Goal: Task Accomplishment & Management: Complete application form

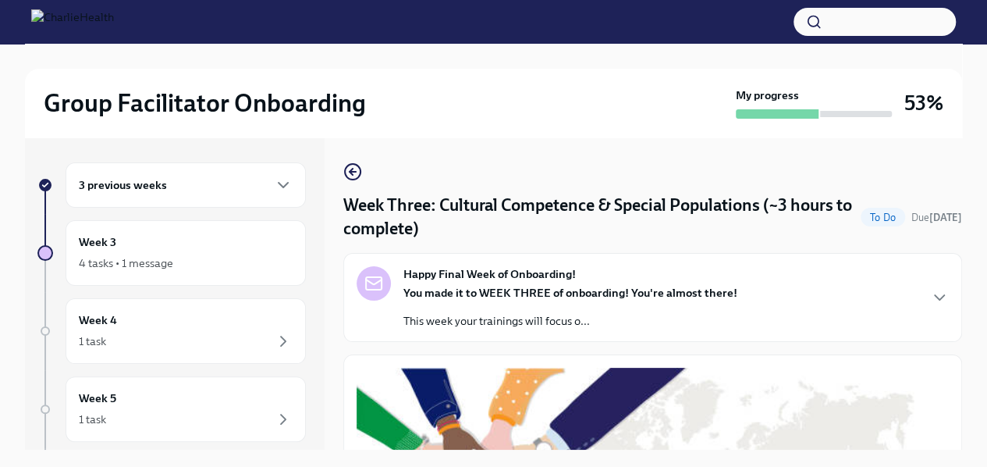
click at [771, 278] on div "Happy Final Week of Onboarding! You made it to WEEK THREE of onboarding! You're…" at bounding box center [653, 297] width 592 height 62
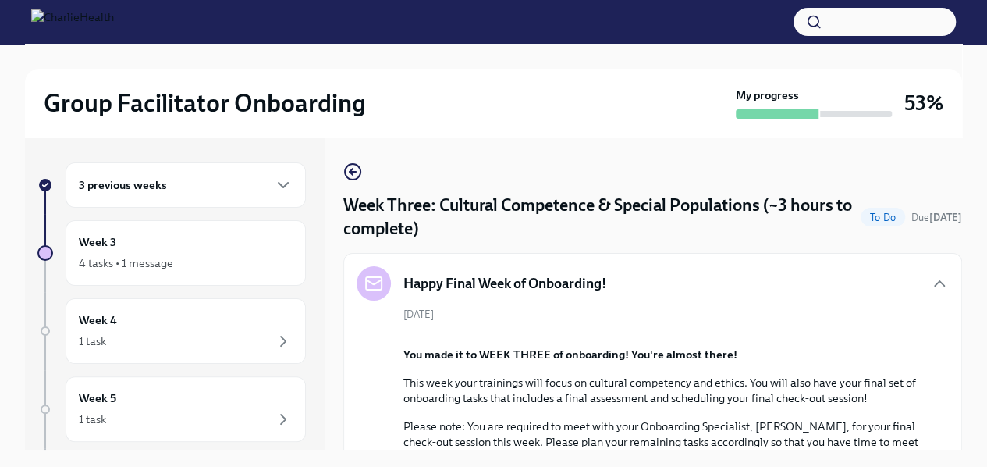
click at [977, 321] on div "Group Facilitator Onboarding My progress 53% 3 previous weeks Week 3 4 tasks • …" at bounding box center [493, 269] width 987 height 450
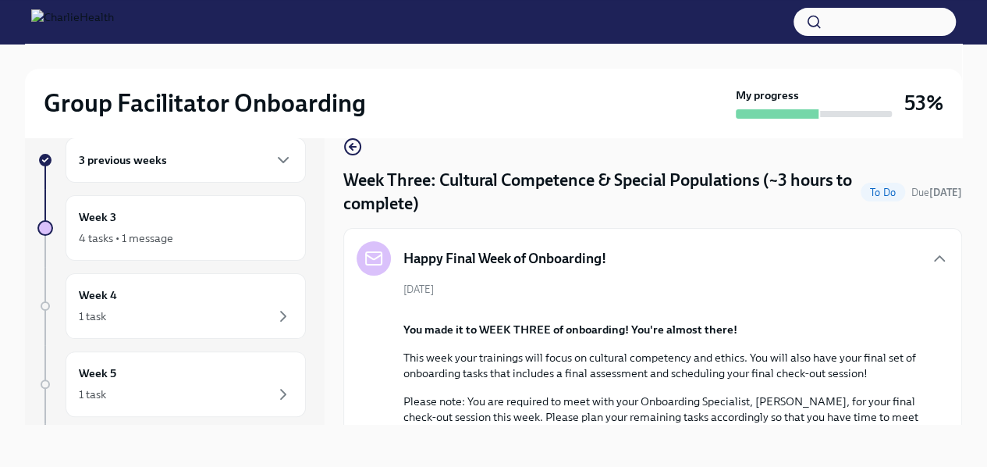
scroll to position [27, 0]
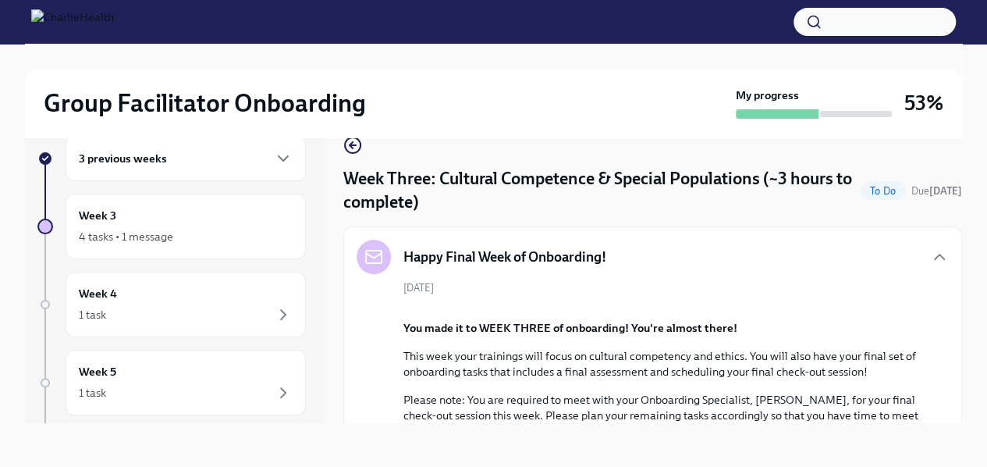
click at [977, 321] on div "Group Facilitator Onboarding My progress 53% 3 previous weeks Week 3 4 tasks • …" at bounding box center [493, 242] width 987 height 450
click at [826, 211] on h4 "Week Three: Cultural Competence & Special Populations (~3 hours to complete)" at bounding box center [598, 190] width 511 height 47
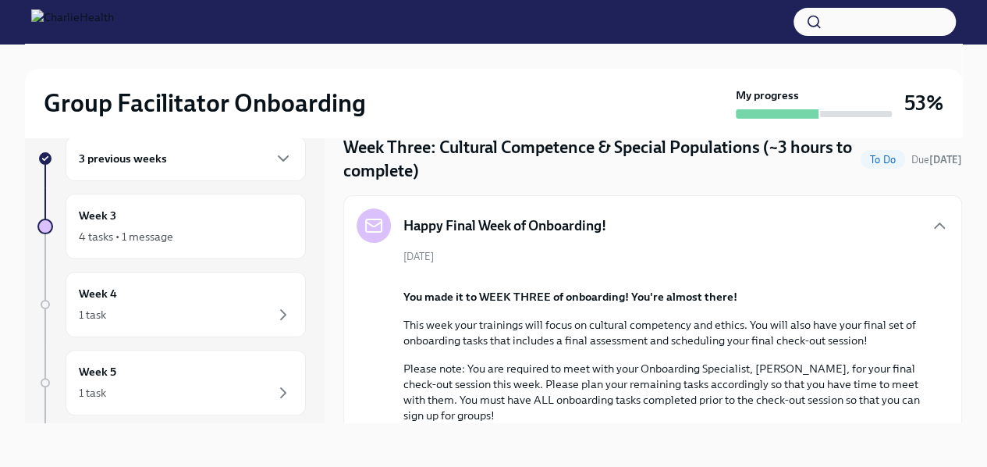
click at [826, 211] on div "Happy Final Week of Onboarding!" at bounding box center [653, 225] width 592 height 34
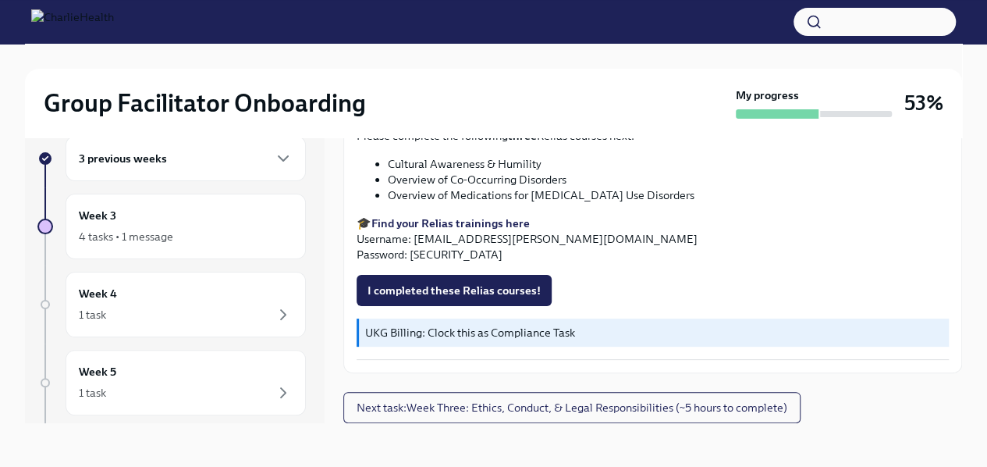
scroll to position [1501, 0]
click at [536, 63] on span "I confirm I have completed ALL my Docebo courses!" at bounding box center [500, 56] width 265 height 16
click at [474, 298] on span "I completed these Relias courses!" at bounding box center [454, 291] width 173 height 16
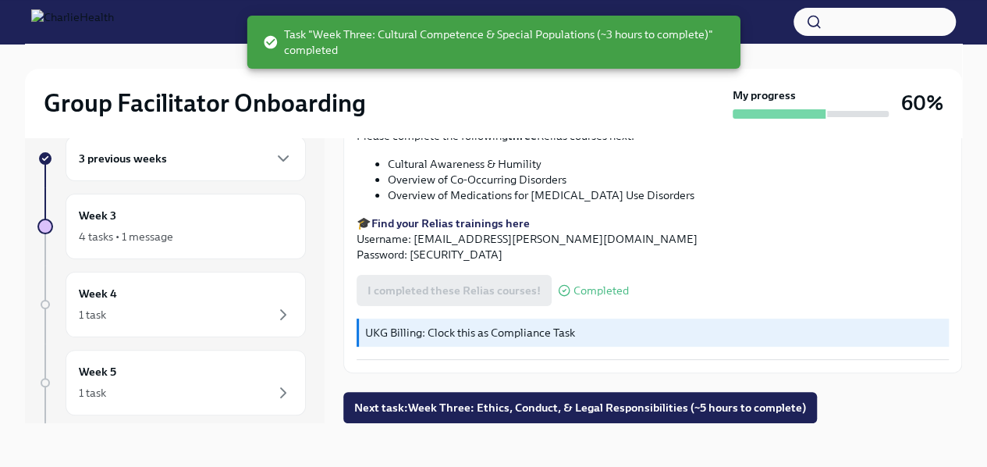
scroll to position [0, 0]
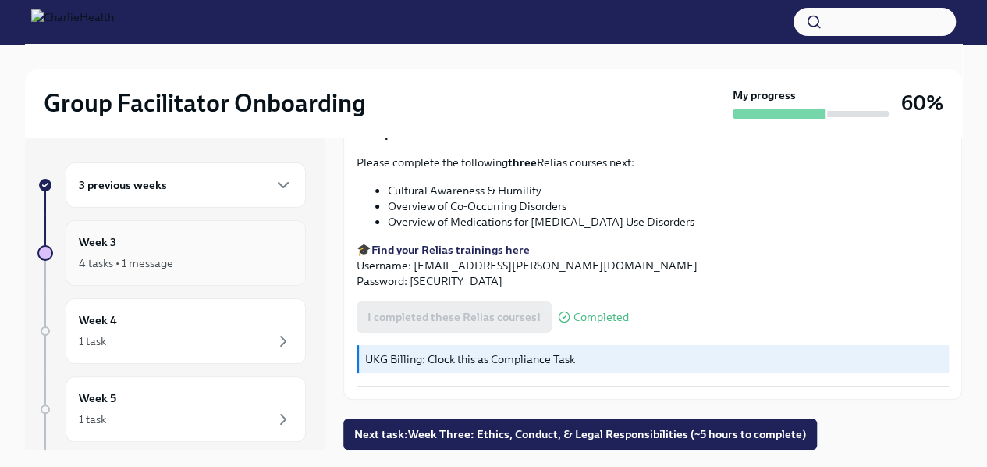
click at [208, 251] on div "Week 3 4 tasks • 1 message" at bounding box center [186, 252] width 214 height 39
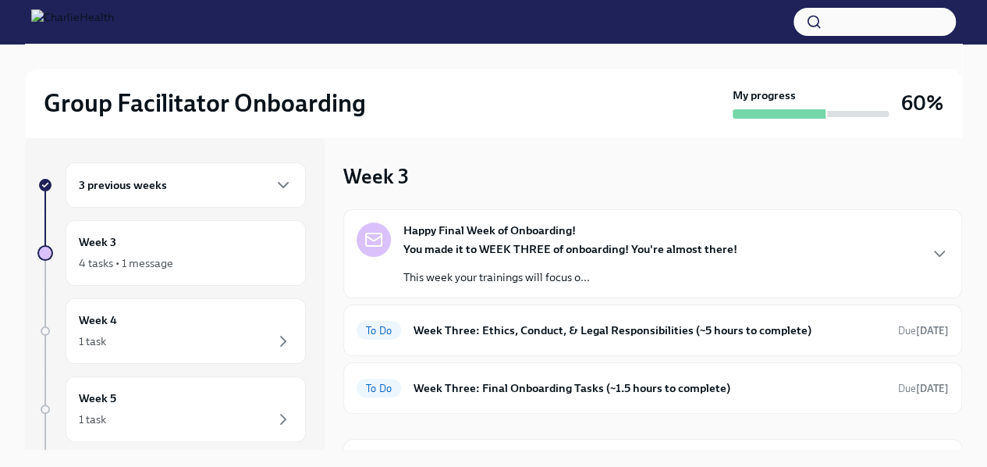
click at [507, 272] on p "This week your trainings will focus o..." at bounding box center [570, 277] width 334 height 16
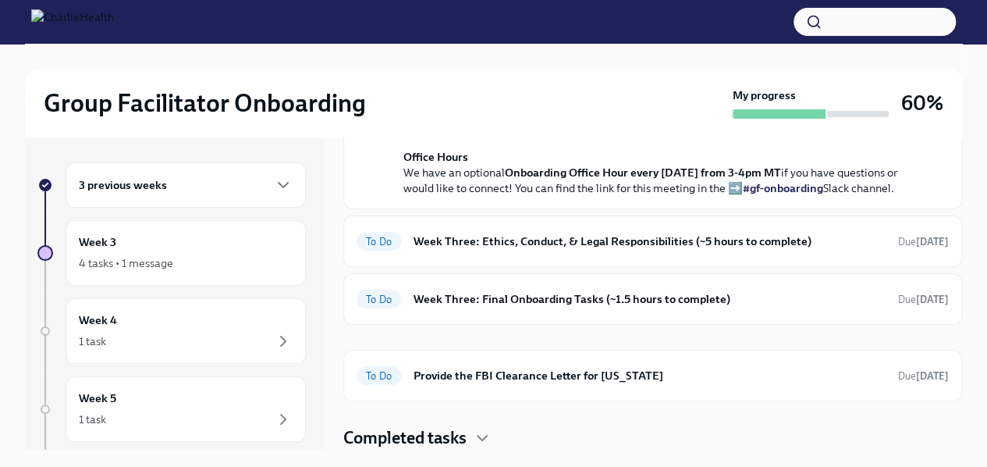
scroll to position [613, 0]
click at [823, 250] on h6 "Week Three: Ethics, Conduct, & Legal Responsibilities (~5 hours to complete)" at bounding box center [650, 241] width 472 height 17
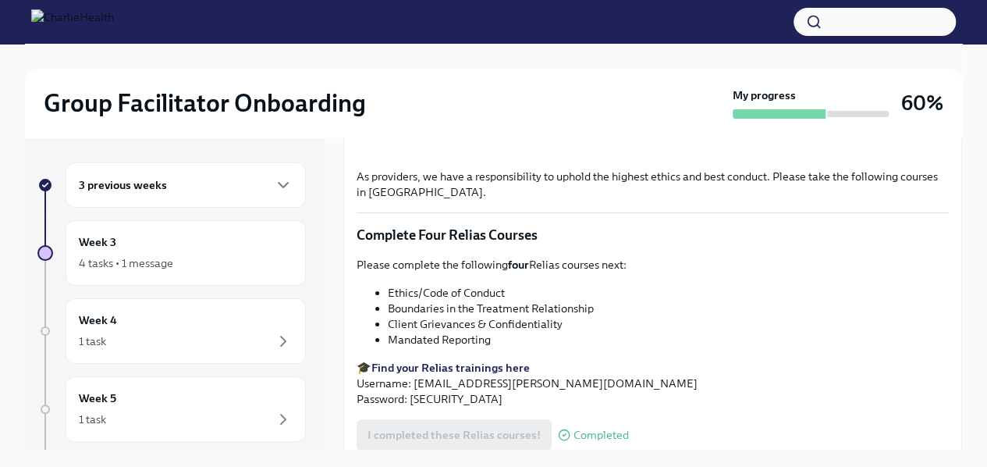
scroll to position [635, 0]
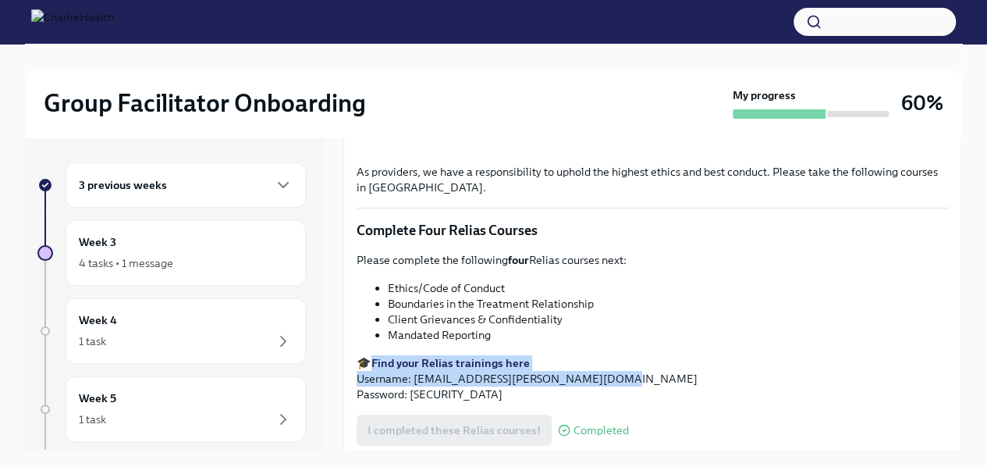
drag, startPoint x: 978, startPoint y: 349, endPoint x: 979, endPoint y: 376, distance: 27.3
click at [979, 376] on div "Group Facilitator Onboarding My progress 60% 3 previous weeks Week 3 4 tasks • …" at bounding box center [493, 269] width 987 height 450
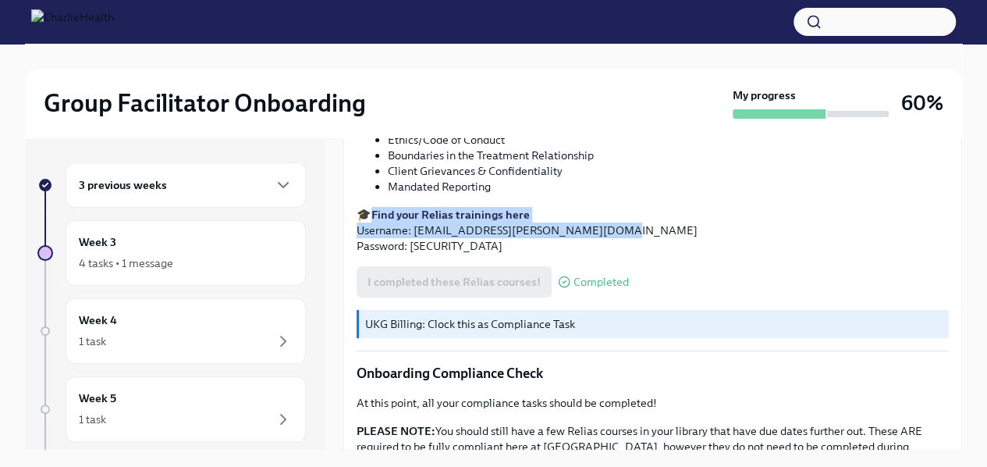
scroll to position [862, 0]
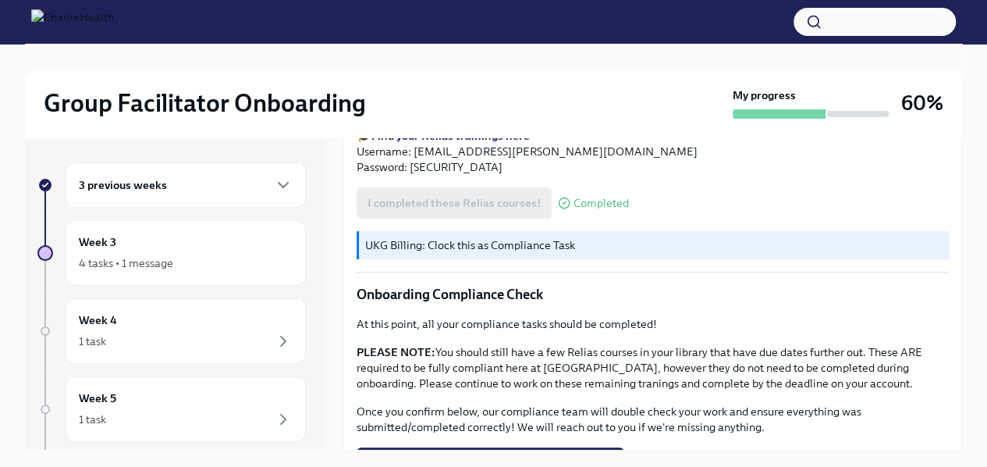
drag, startPoint x: 962, startPoint y: 388, endPoint x: 962, endPoint y: 403, distance: 15.6
click at [962, 403] on div "Group Facilitator Onboarding My progress 60% 3 previous weeks Week 3 4 tasks • …" at bounding box center [493, 269] width 987 height 450
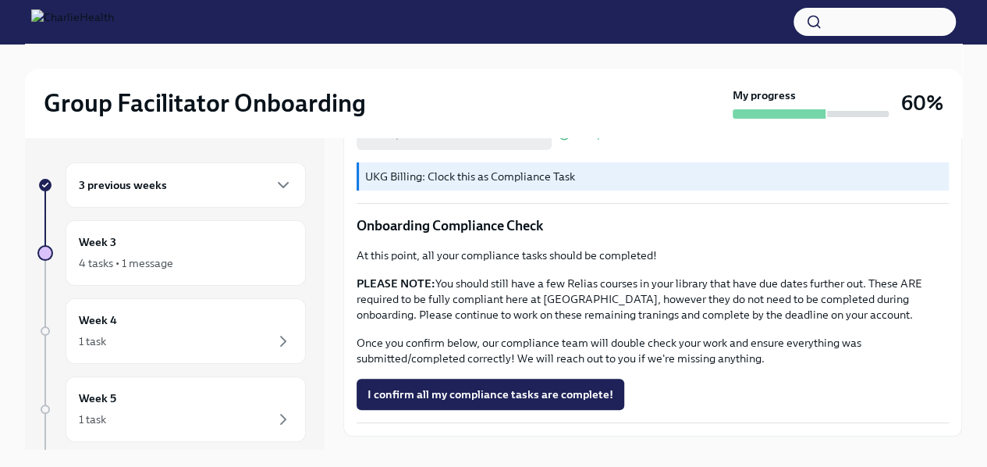
scroll to position [949, 0]
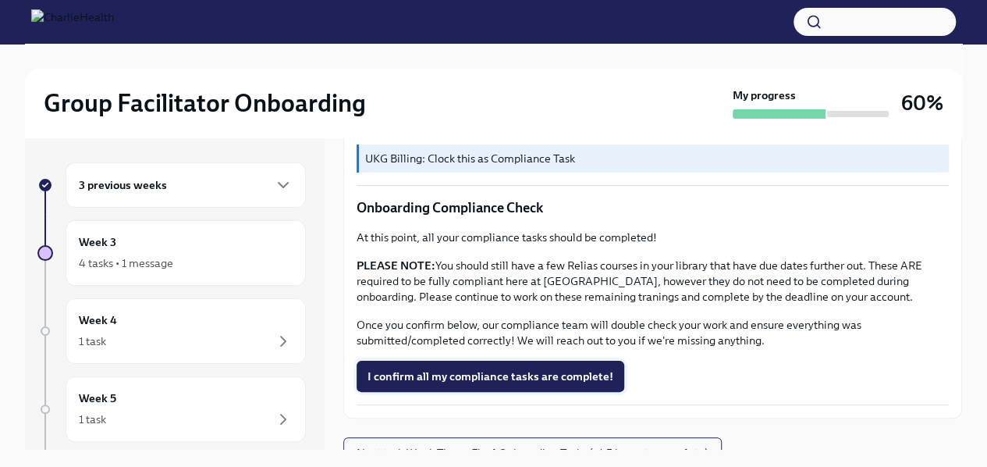
click at [538, 368] on span "I confirm all my compliance tasks are complete!" at bounding box center [491, 376] width 246 height 16
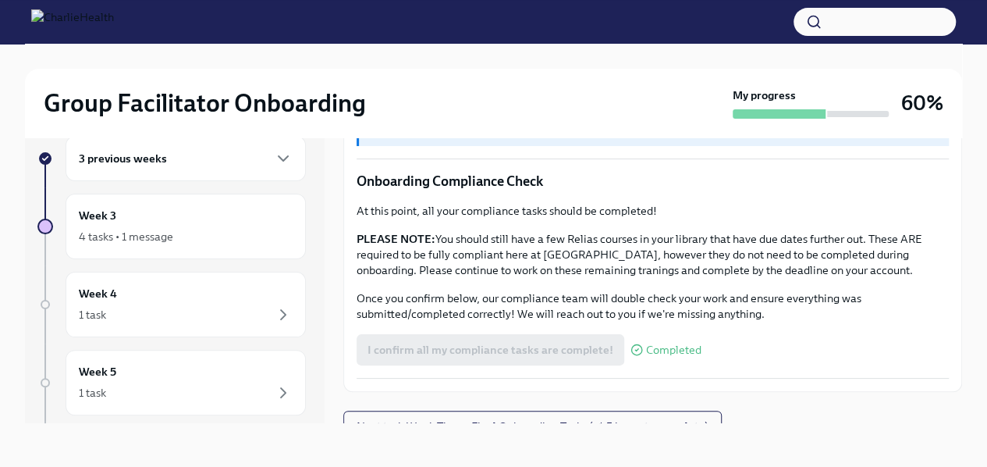
scroll to position [958, 0]
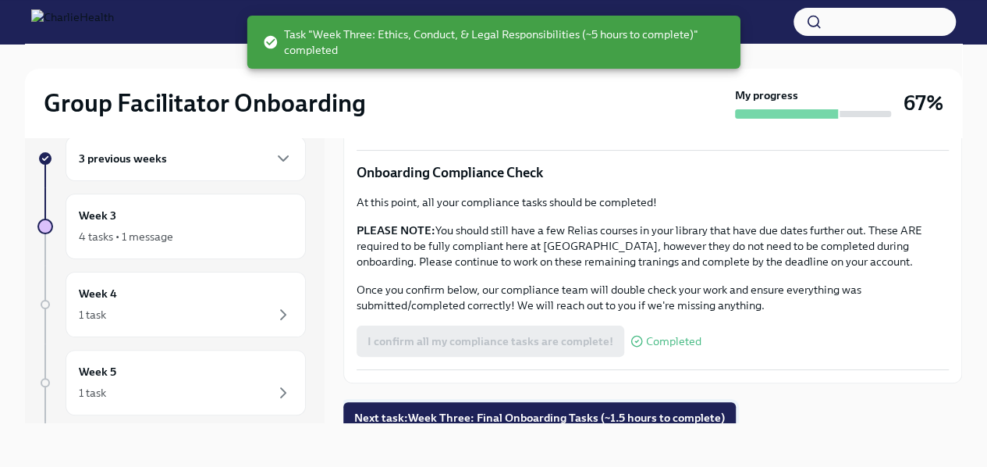
click at [607, 421] on button "Next task : Week Three: Final Onboarding Tasks (~1.5 hours to complete)" at bounding box center [539, 417] width 393 height 31
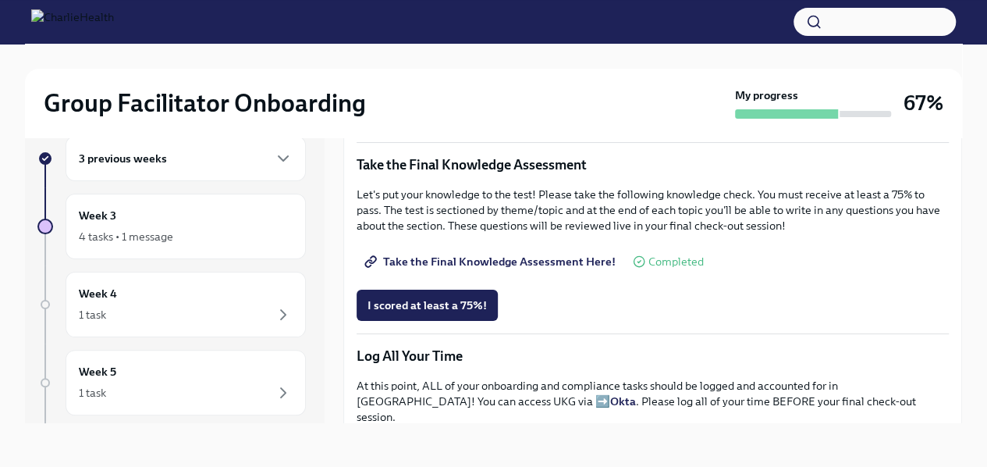
scroll to position [835, 0]
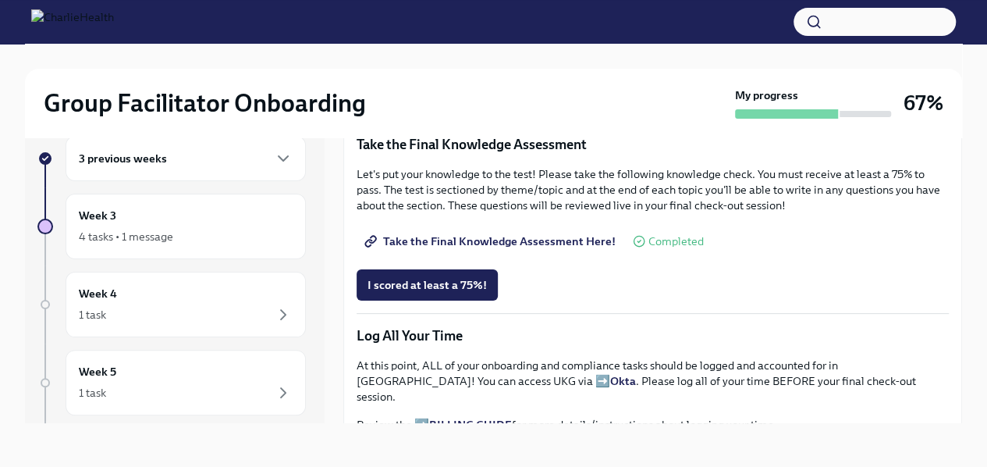
drag, startPoint x: 972, startPoint y: 303, endPoint x: 971, endPoint y: 293, distance: 10.3
click at [971, 293] on div "Group Facilitator Onboarding My progress 67% 3 previous weeks Week 3 4 tasks • …" at bounding box center [493, 242] width 987 height 450
click at [456, 277] on span "I scored at least a 75%!" at bounding box center [427, 285] width 119 height 16
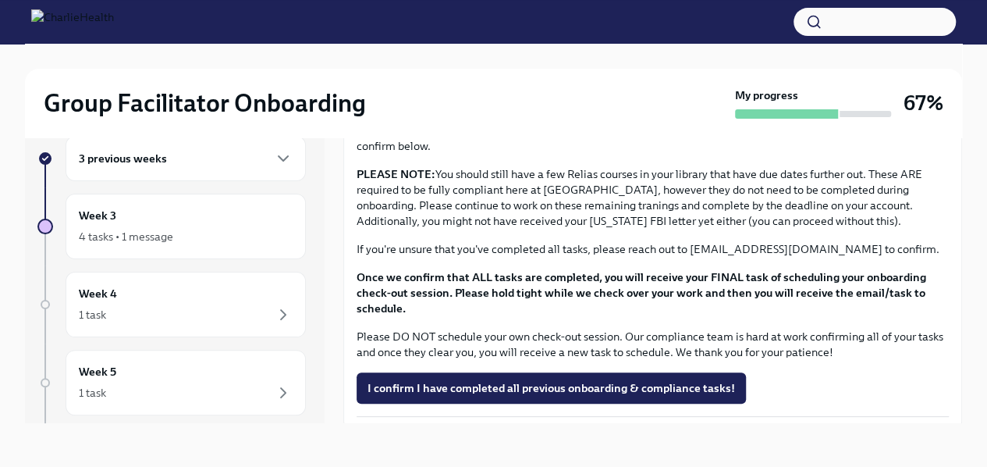
scroll to position [1309, 0]
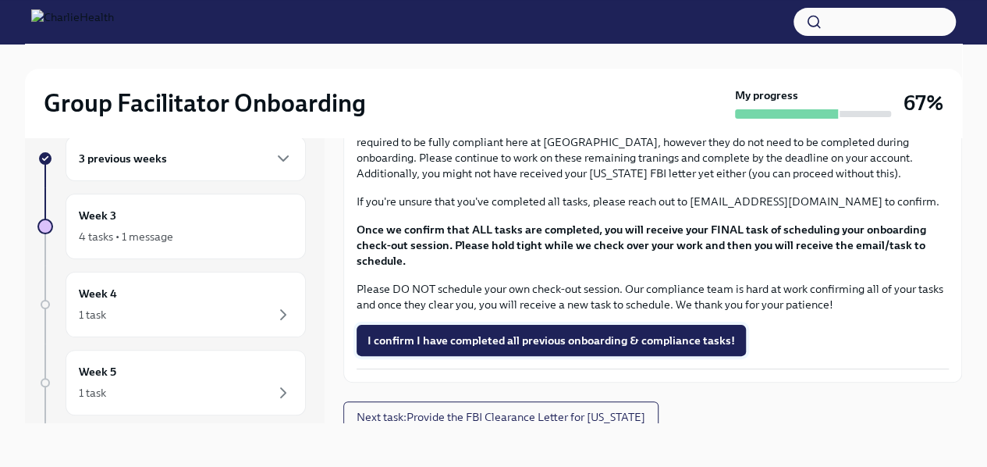
click at [685, 332] on span "I confirm I have completed all previous onboarding & compliance tasks!" at bounding box center [552, 340] width 368 height 16
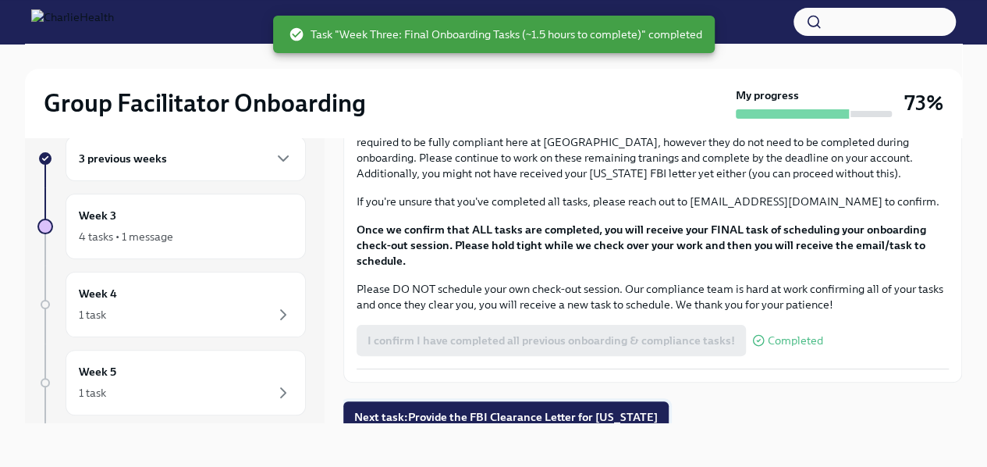
click at [474, 409] on span "Next task : Provide the FBI Clearance Letter for [US_STATE]" at bounding box center [506, 417] width 304 height 16
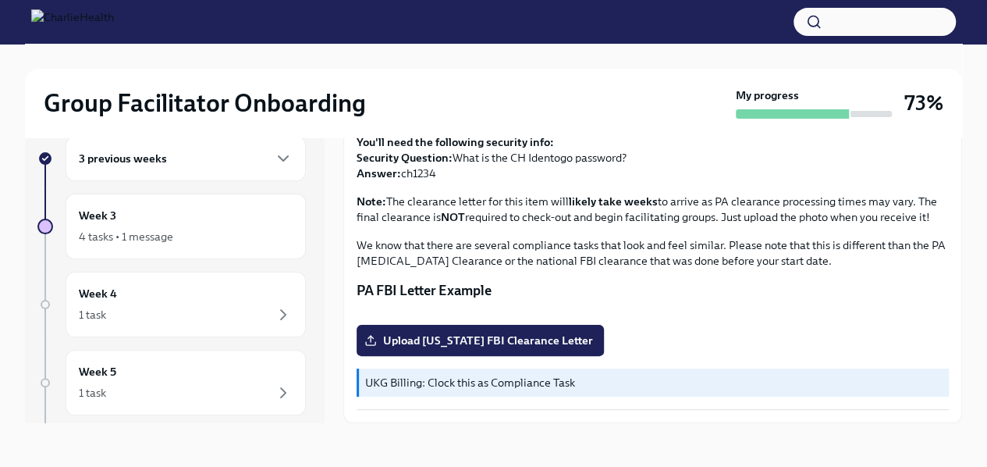
scroll to position [362, 0]
click at [140, 221] on div "Week 3 4 tasks • 1 message" at bounding box center [186, 226] width 214 height 39
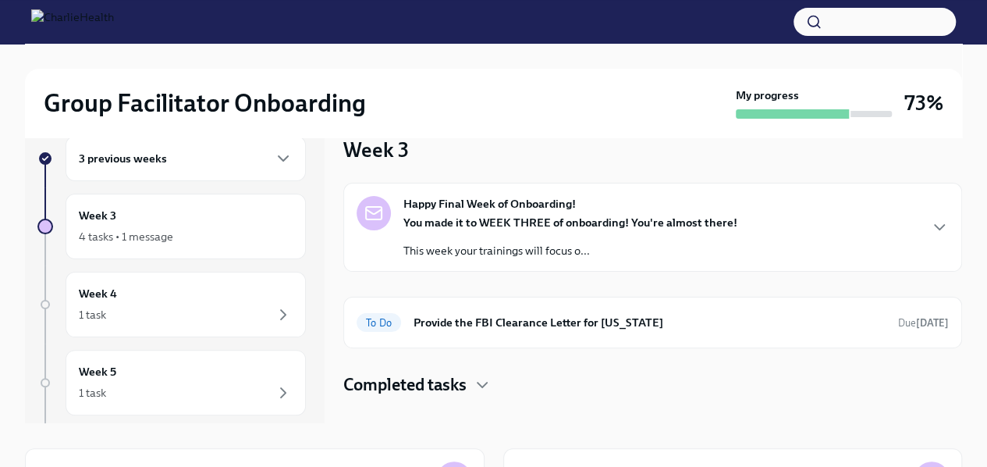
click at [459, 374] on h4 "Completed tasks" at bounding box center [404, 384] width 123 height 23
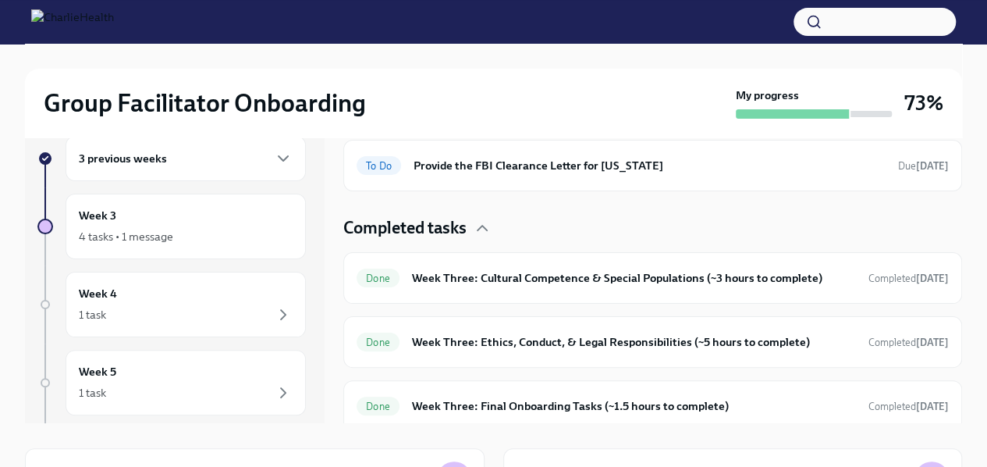
scroll to position [162, 0]
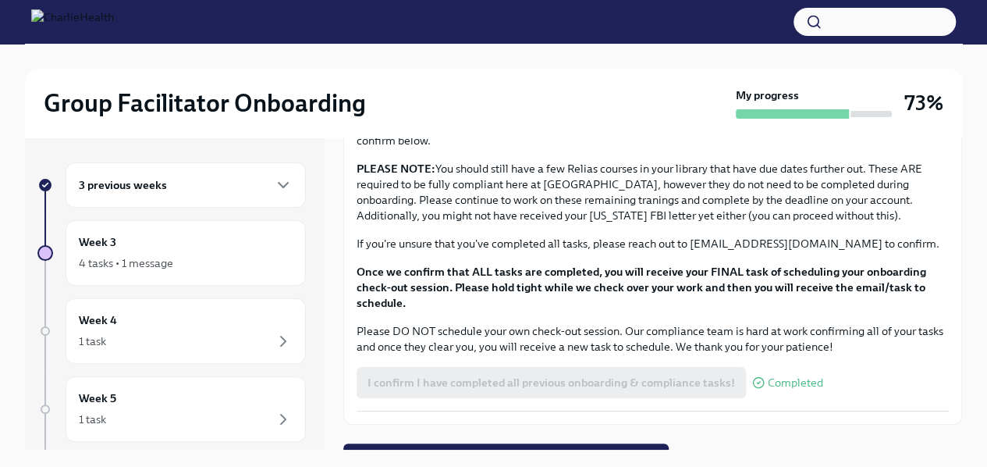
scroll to position [1310, 0]
